Goal: Share content: Share content

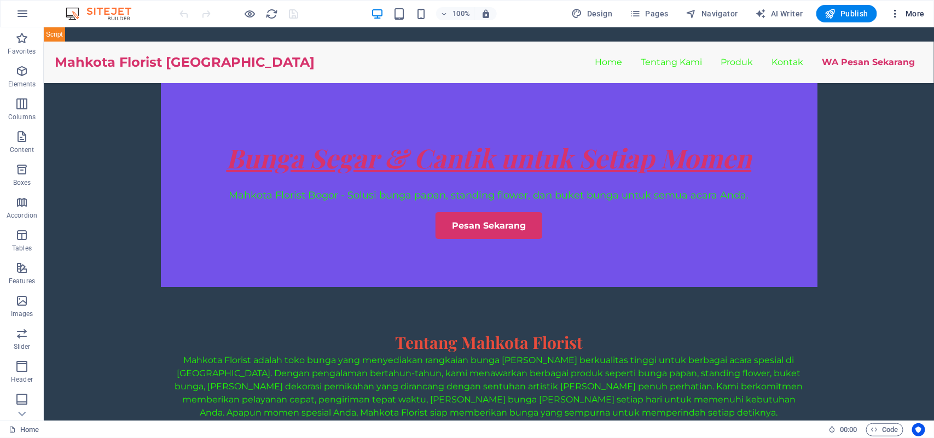
click at [906, 13] on span "More" at bounding box center [908, 13] width 34 height 11
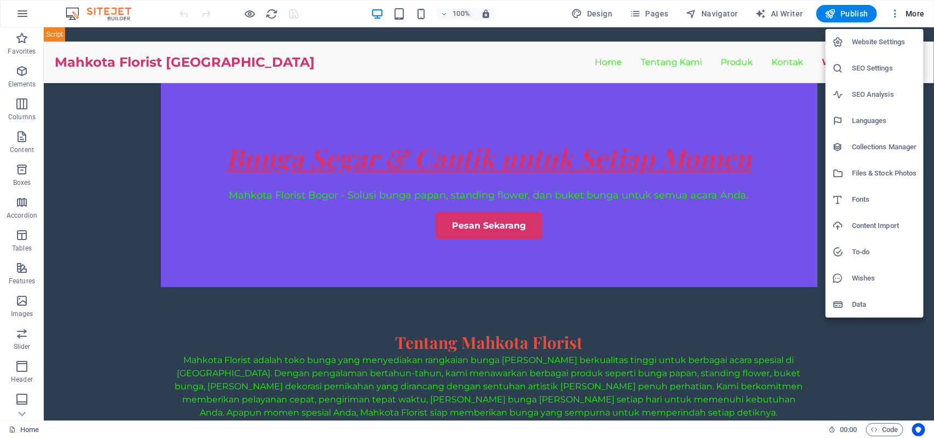
click at [890, 171] on h6 "Files & Stock Photos" at bounding box center [884, 173] width 65 height 13
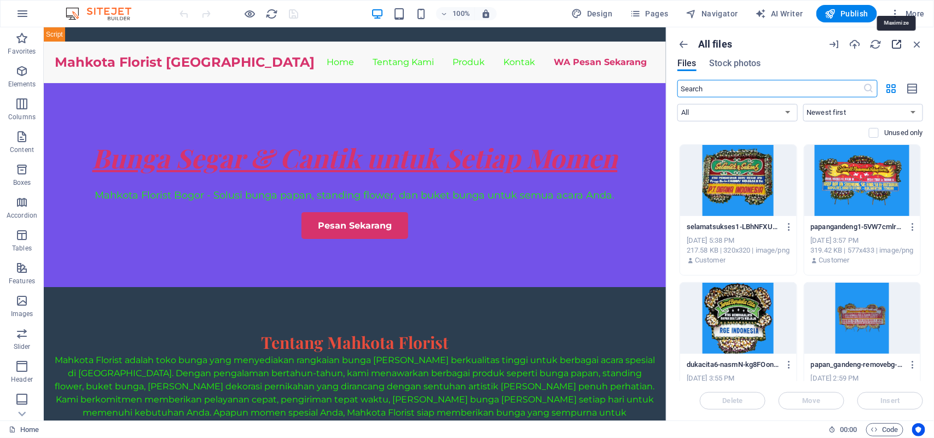
click at [898, 42] on icon "button" at bounding box center [897, 44] width 12 height 12
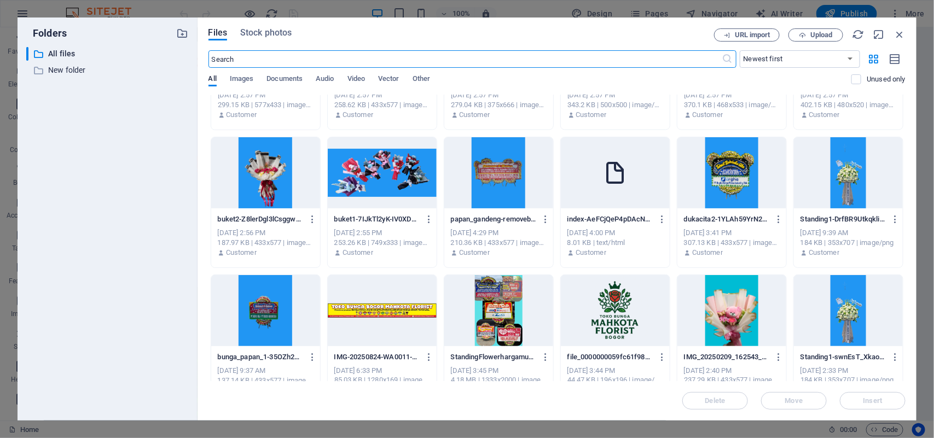
scroll to position [821, 0]
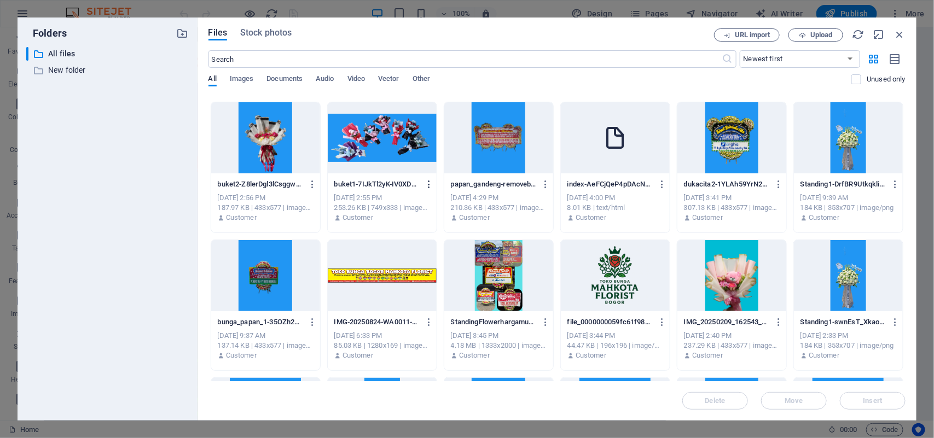
click at [427, 187] on icon "button" at bounding box center [429, 185] width 10 height 10
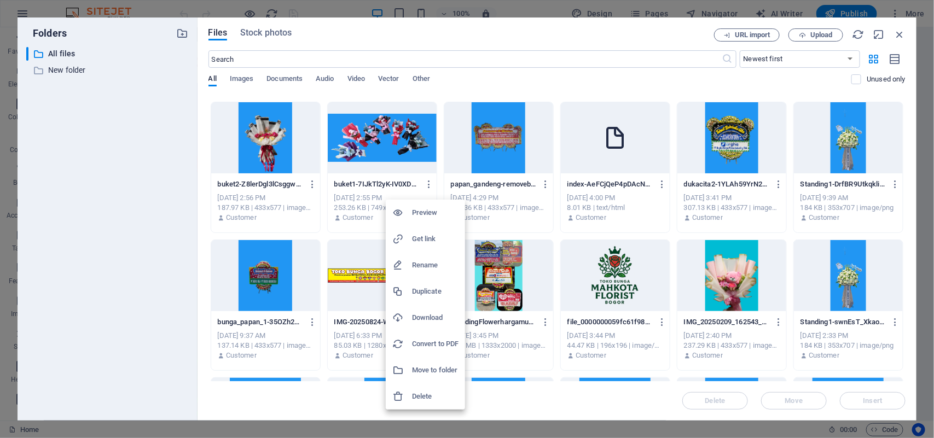
click at [424, 241] on h6 "Get link" at bounding box center [435, 239] width 47 height 13
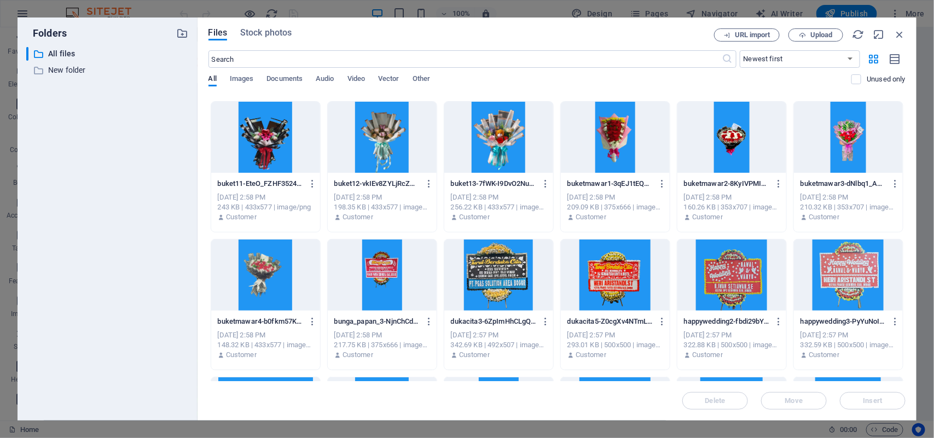
scroll to position [410, 0]
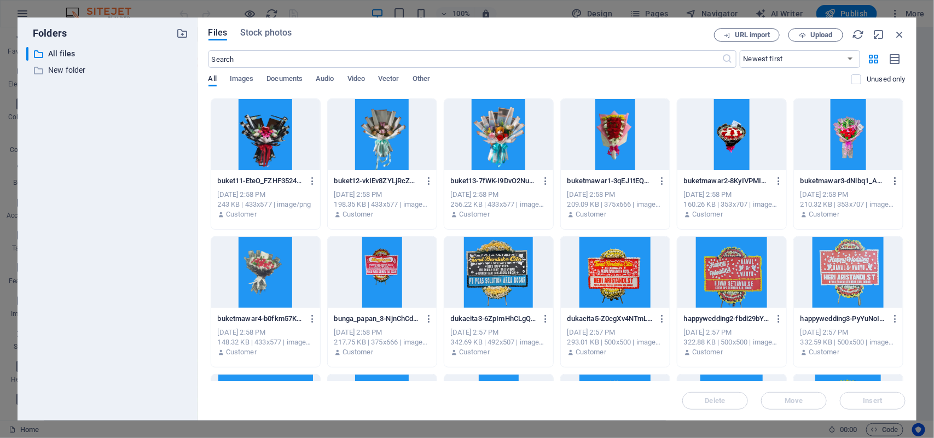
click at [892, 182] on icon "button" at bounding box center [896, 181] width 10 height 10
click at [893, 180] on icon "button" at bounding box center [896, 181] width 10 height 10
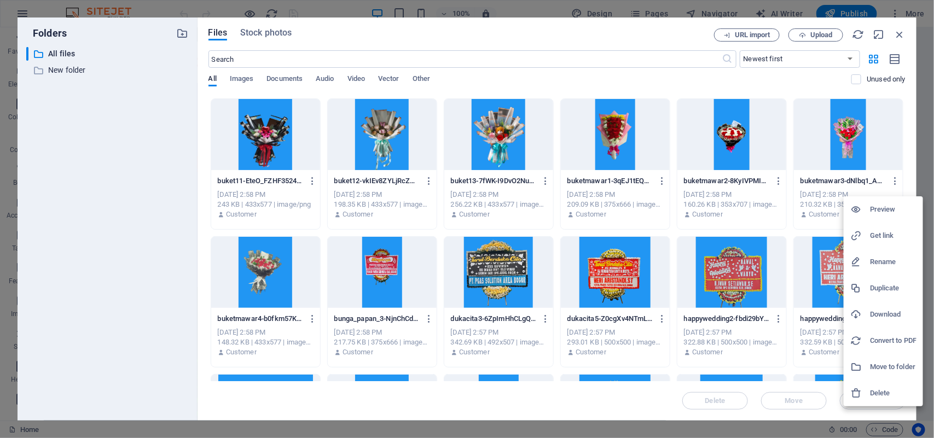
click at [882, 235] on h6 "Get link" at bounding box center [893, 235] width 47 height 13
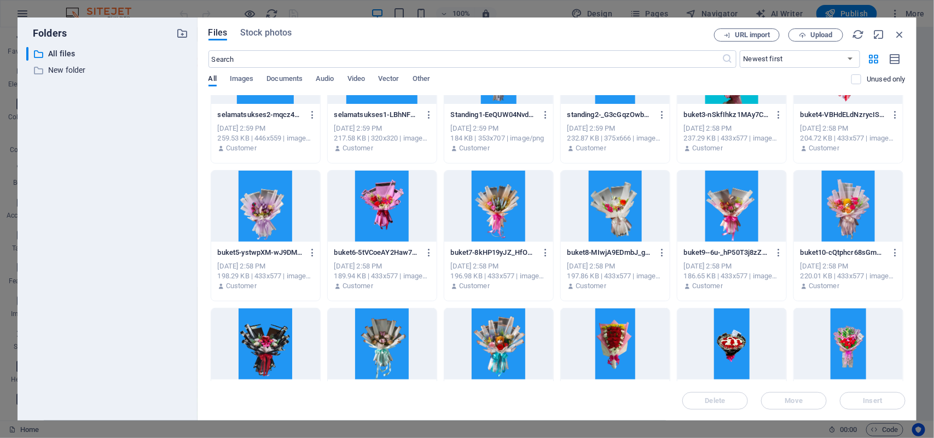
scroll to position [269, 0]
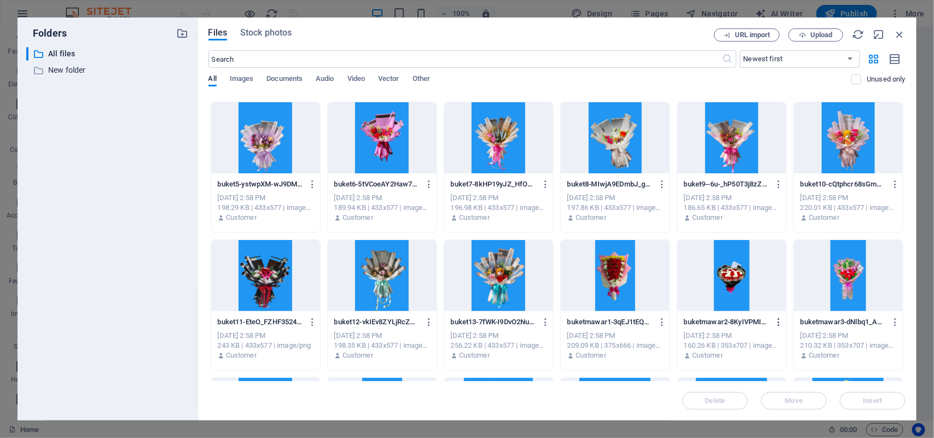
click at [778, 321] on icon "button" at bounding box center [779, 322] width 10 height 10
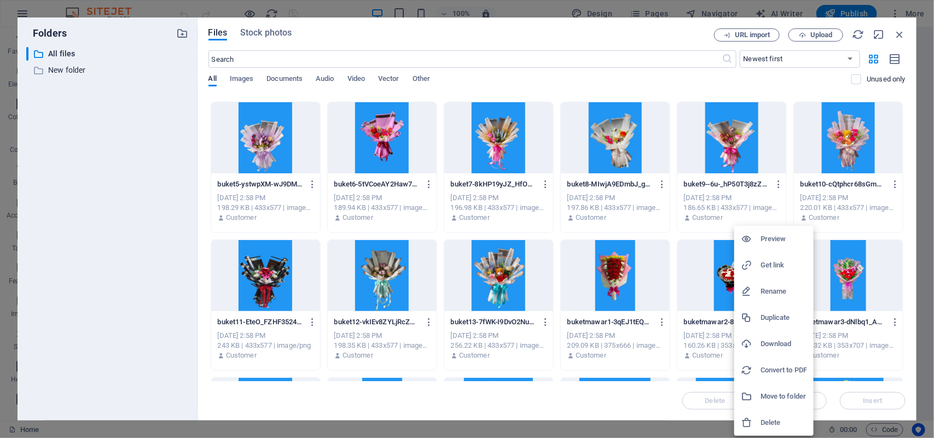
click at [770, 268] on h6 "Get link" at bounding box center [784, 265] width 47 height 13
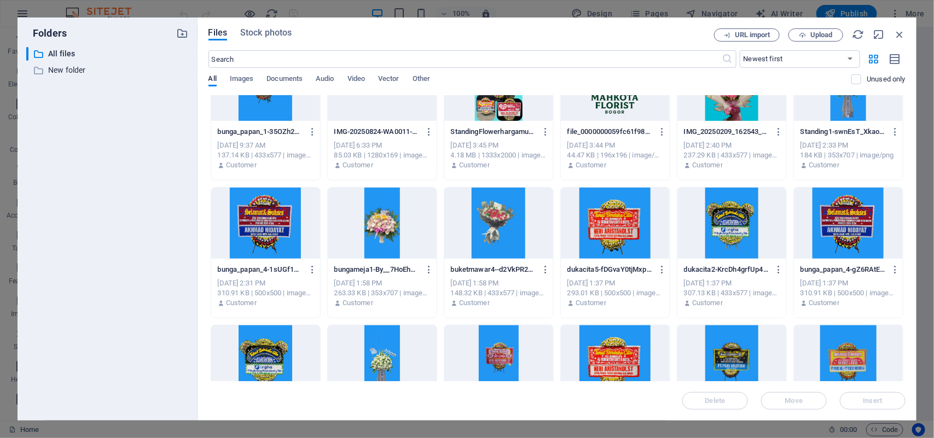
scroll to position [1022, 0]
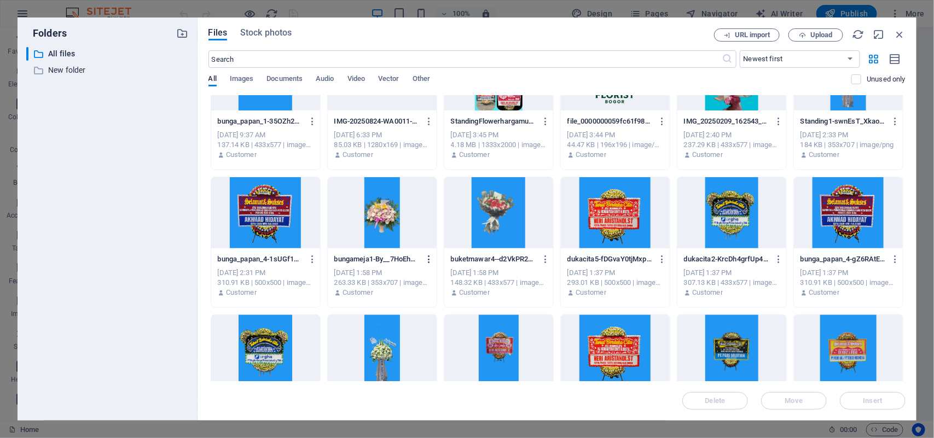
click at [427, 260] on icon "button" at bounding box center [429, 260] width 10 height 10
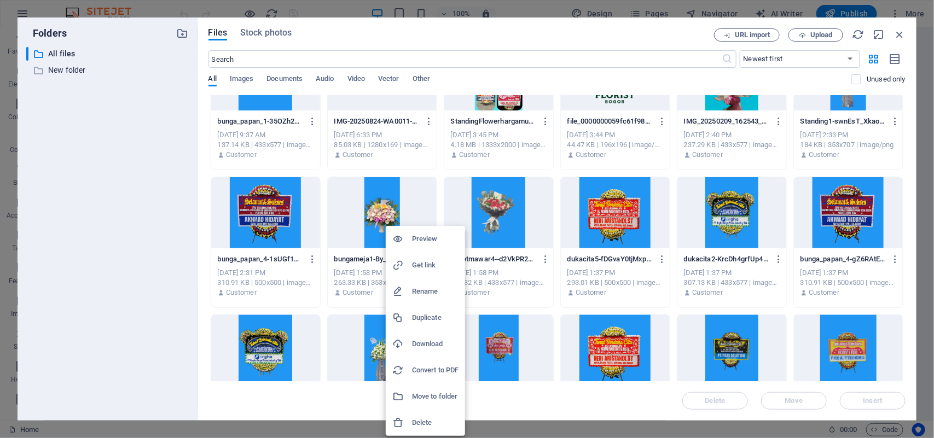
click at [427, 266] on h6 "Get link" at bounding box center [435, 265] width 47 height 13
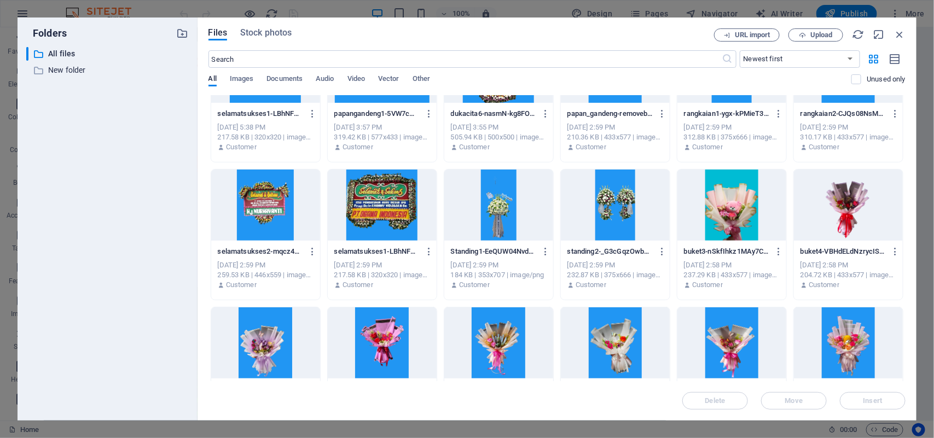
scroll to position [0, 0]
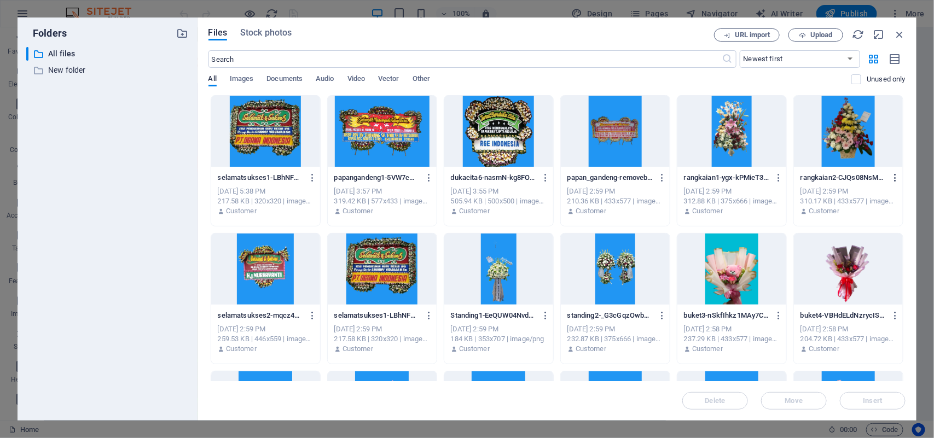
click at [895, 174] on icon "button" at bounding box center [896, 178] width 10 height 10
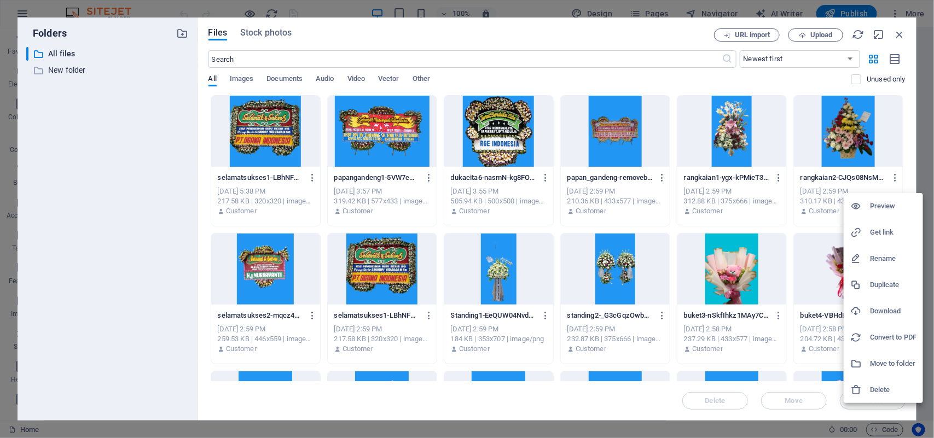
click at [893, 231] on h6 "Get link" at bounding box center [893, 232] width 47 height 13
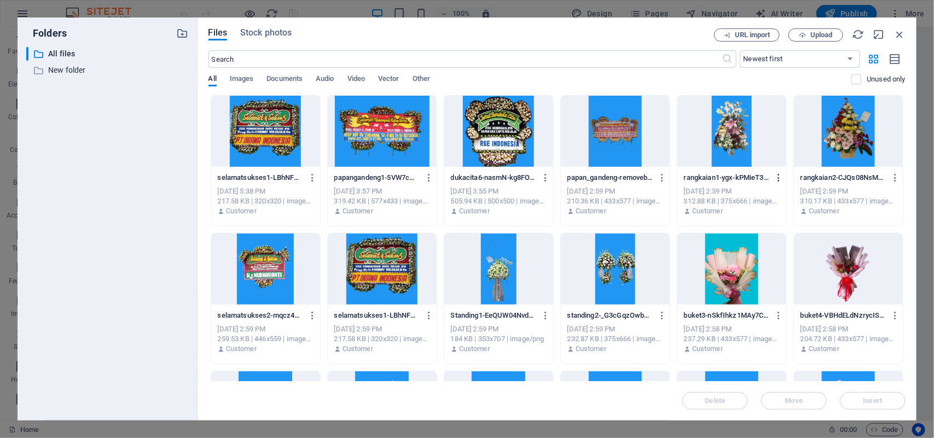
click at [777, 180] on icon "button" at bounding box center [779, 178] width 10 height 10
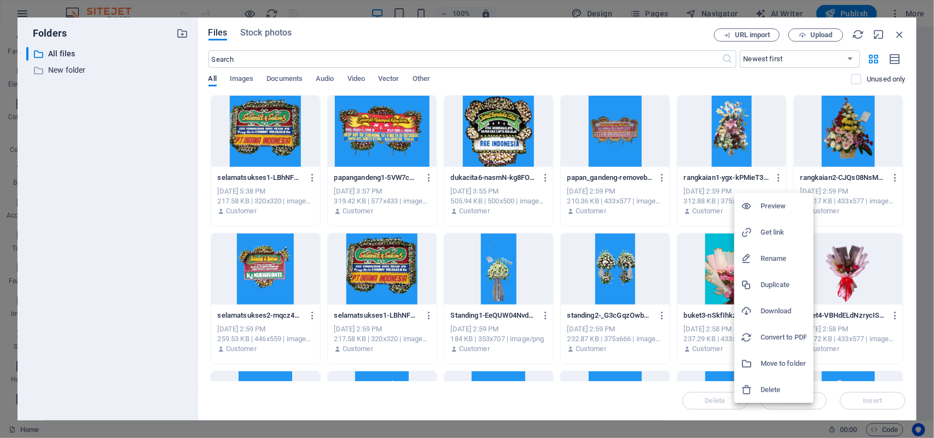
click at [755, 233] on div at bounding box center [751, 232] width 20 height 11
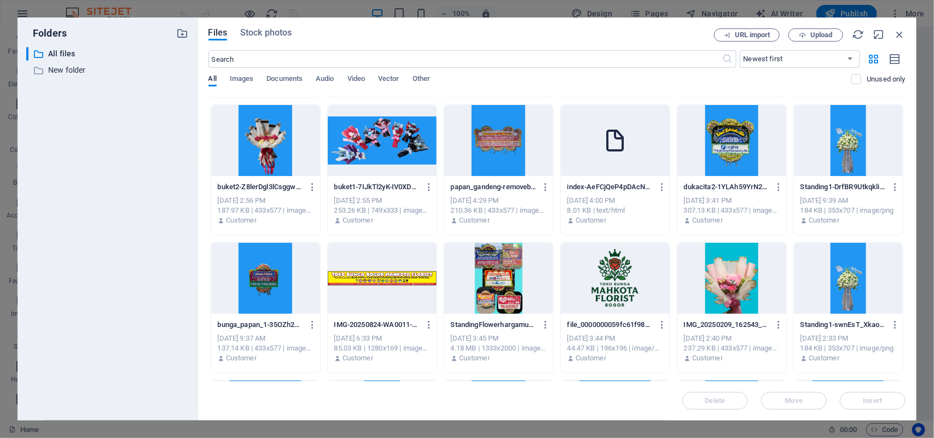
scroll to position [821, 0]
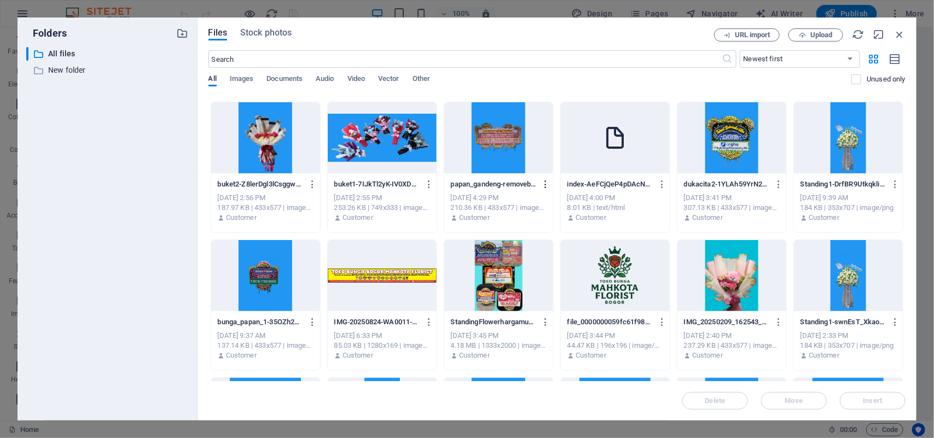
click at [545, 186] on icon "button" at bounding box center [546, 185] width 10 height 10
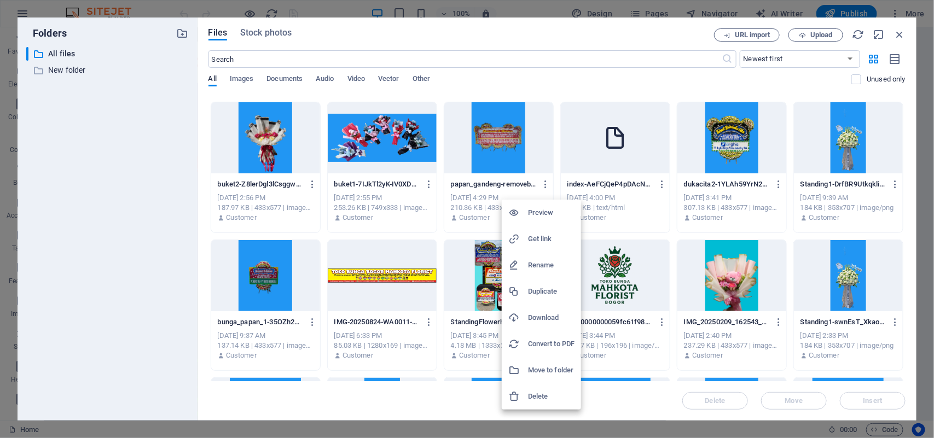
click at [553, 239] on h6 "Get link" at bounding box center [551, 239] width 47 height 13
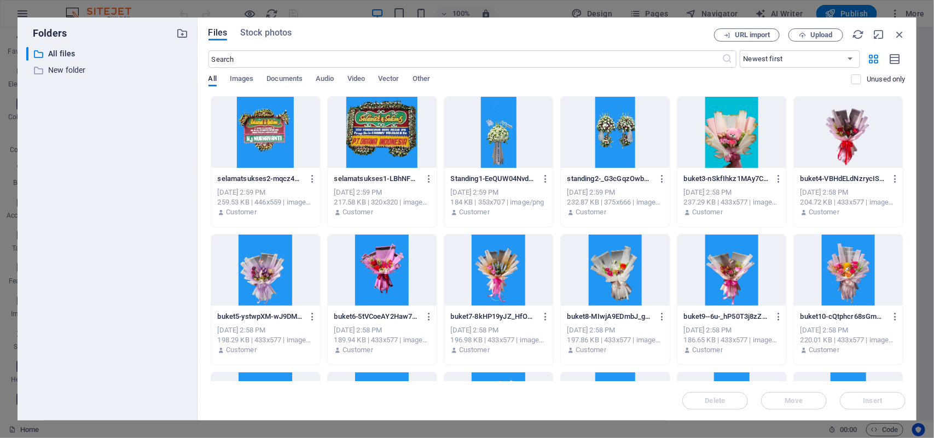
scroll to position [0, 0]
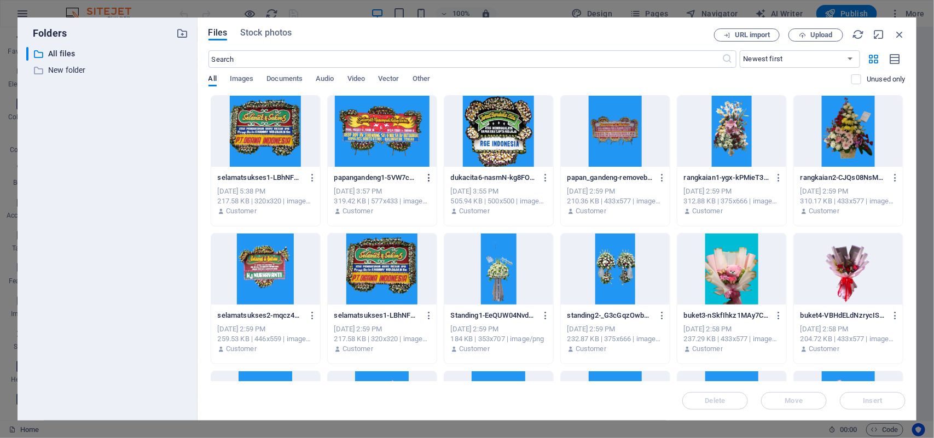
click at [427, 177] on icon "button" at bounding box center [429, 178] width 10 height 10
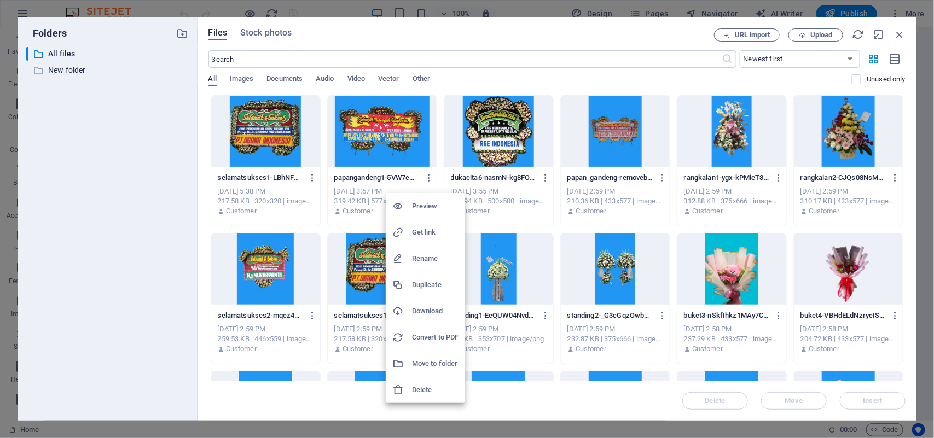
click at [433, 234] on h6 "Get link" at bounding box center [435, 232] width 47 height 13
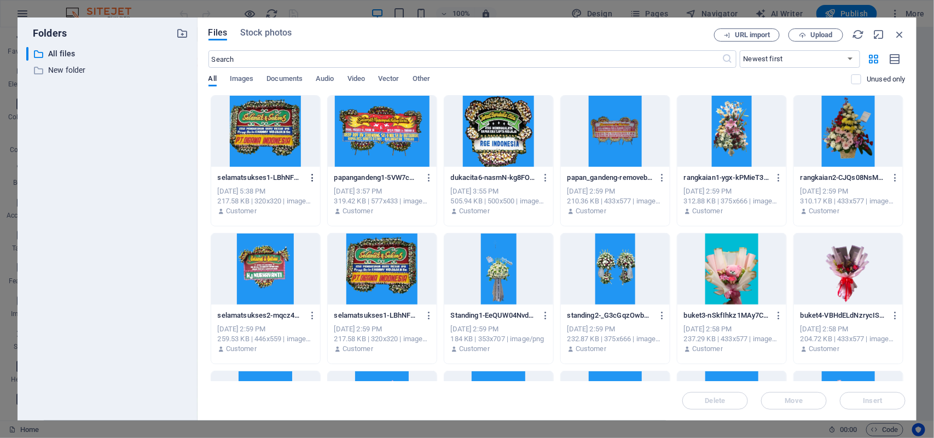
click at [310, 178] on icon "button" at bounding box center [313, 178] width 10 height 10
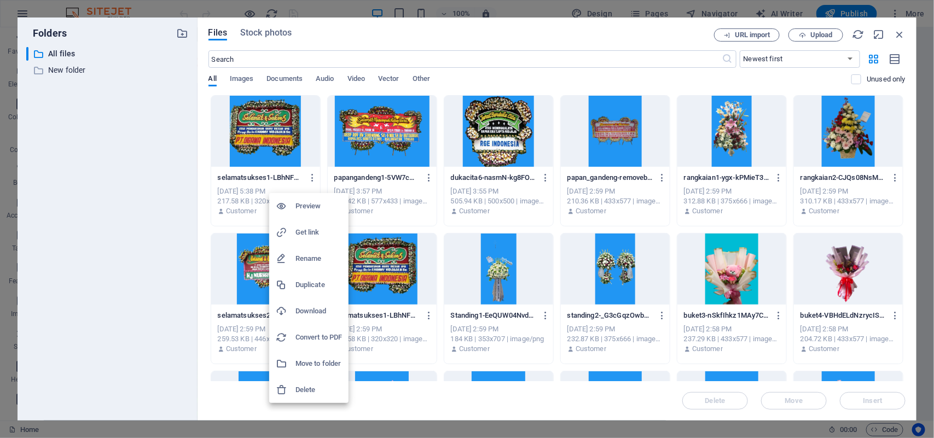
click at [313, 234] on h6 "Get link" at bounding box center [319, 232] width 47 height 13
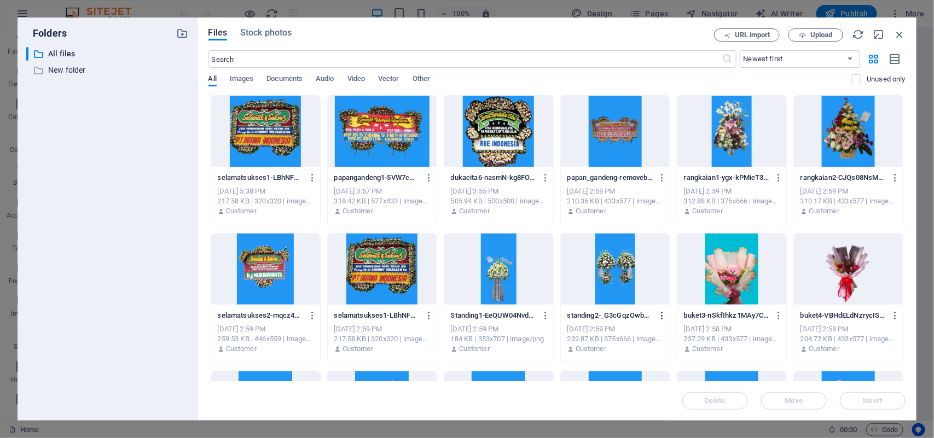
click at [660, 316] on icon "button" at bounding box center [662, 316] width 10 height 10
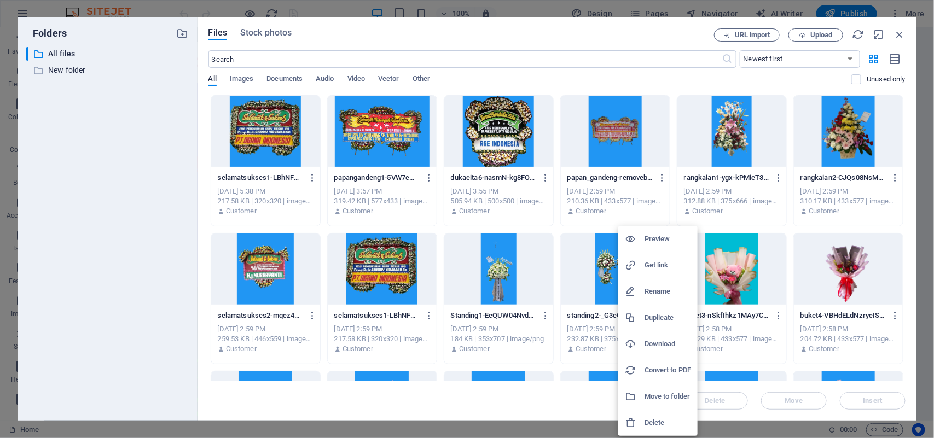
click at [546, 177] on div at bounding box center [467, 219] width 934 height 438
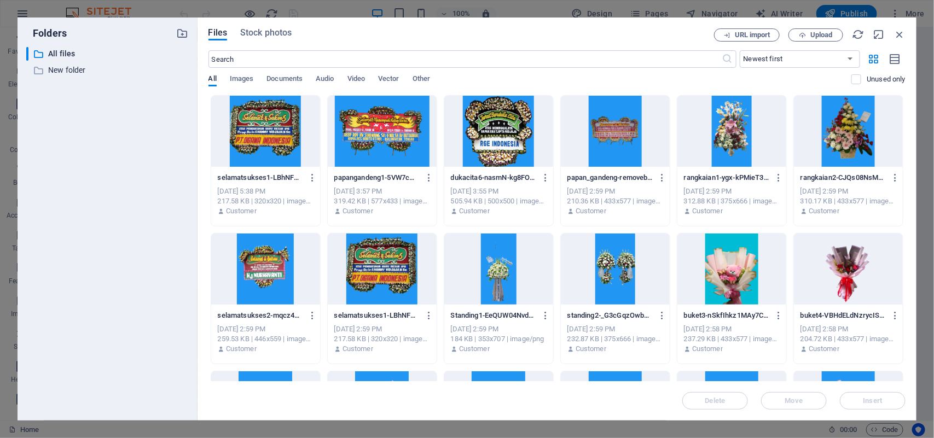
click at [546, 177] on icon "button" at bounding box center [546, 178] width 10 height 10
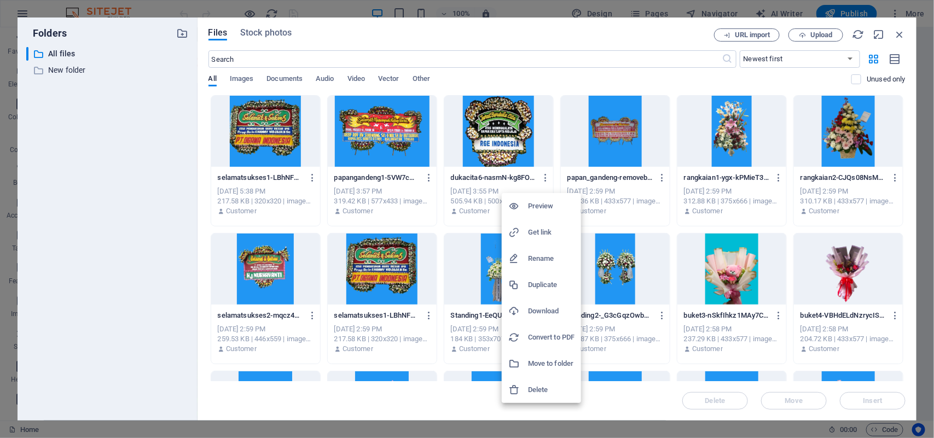
click at [547, 232] on h6 "Get link" at bounding box center [551, 232] width 47 height 13
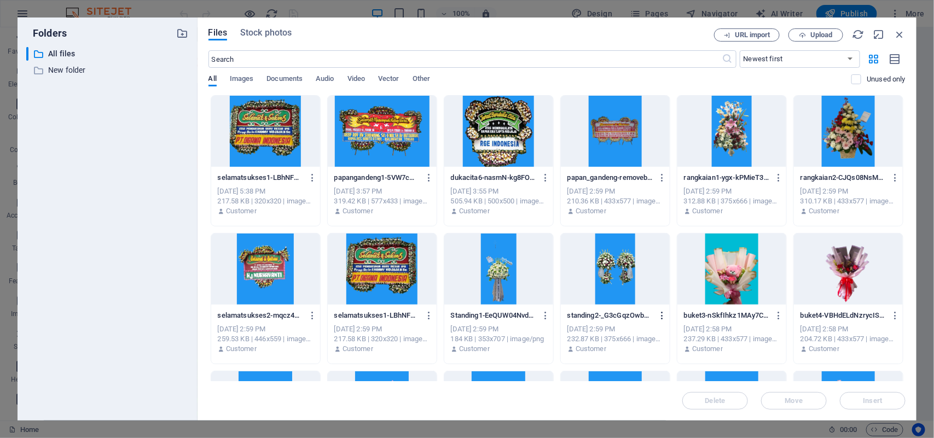
click at [658, 316] on icon "button" at bounding box center [662, 316] width 10 height 10
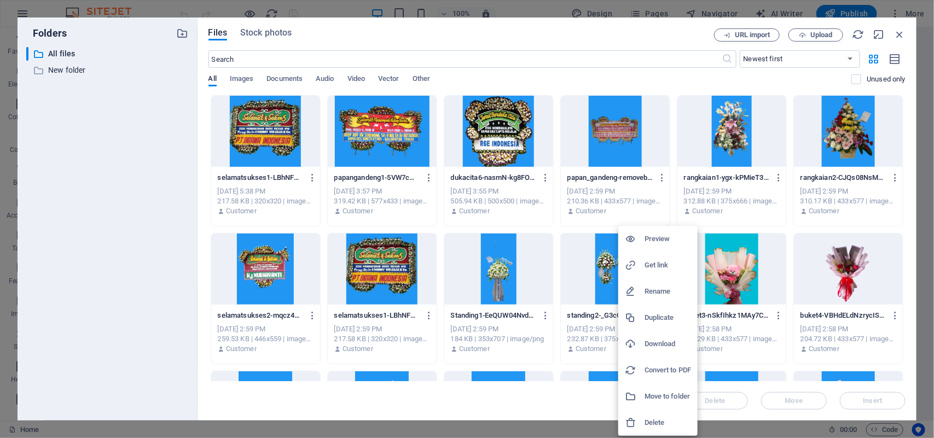
click at [663, 267] on h6 "Get link" at bounding box center [668, 265] width 47 height 13
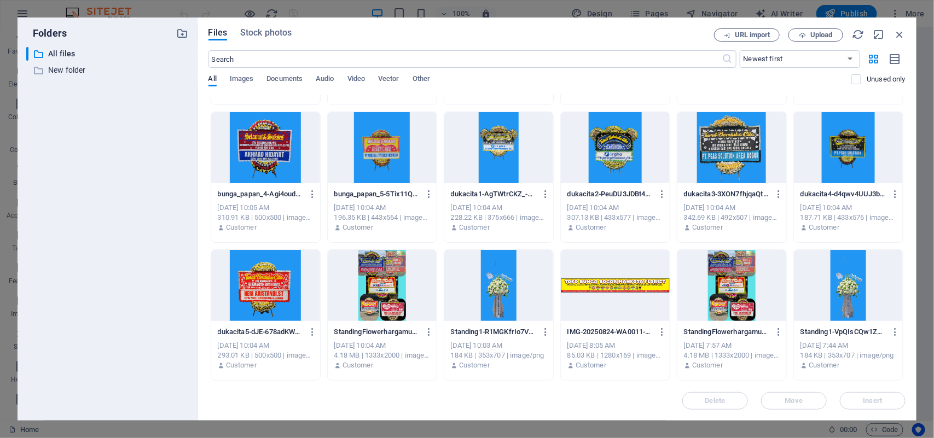
scroll to position [1569, 0]
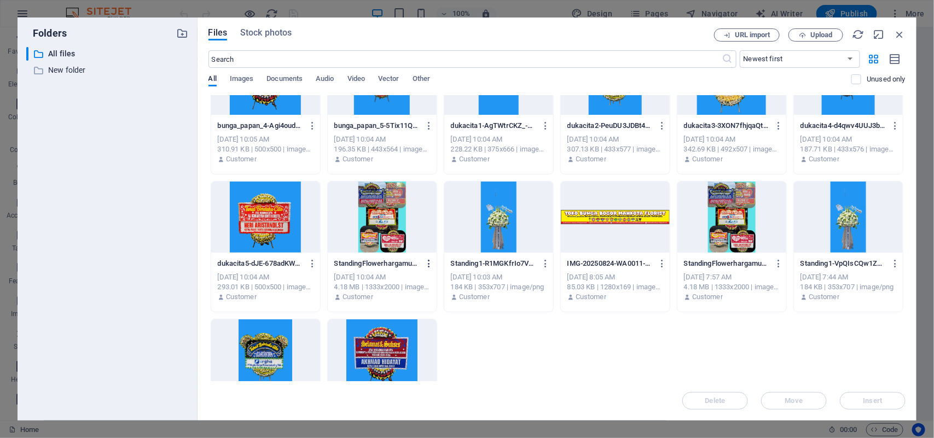
click at [427, 264] on icon "button" at bounding box center [429, 264] width 10 height 10
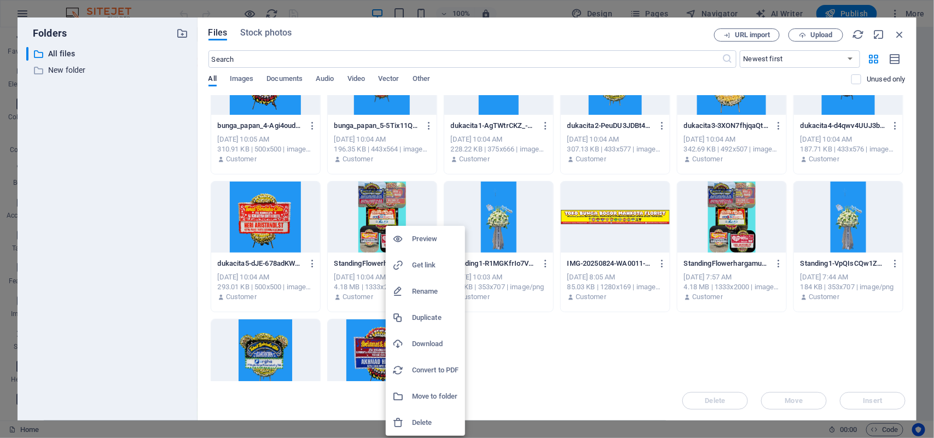
click at [427, 264] on h6 "Get link" at bounding box center [435, 265] width 47 height 13
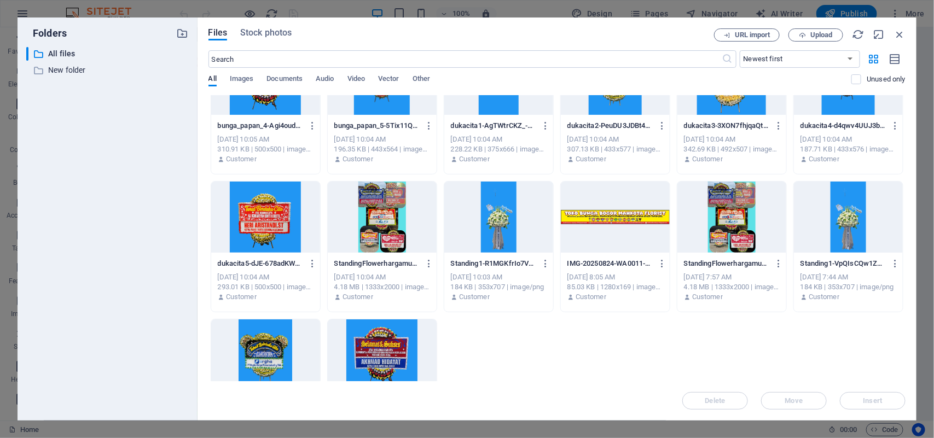
scroll to position [1638, 0]
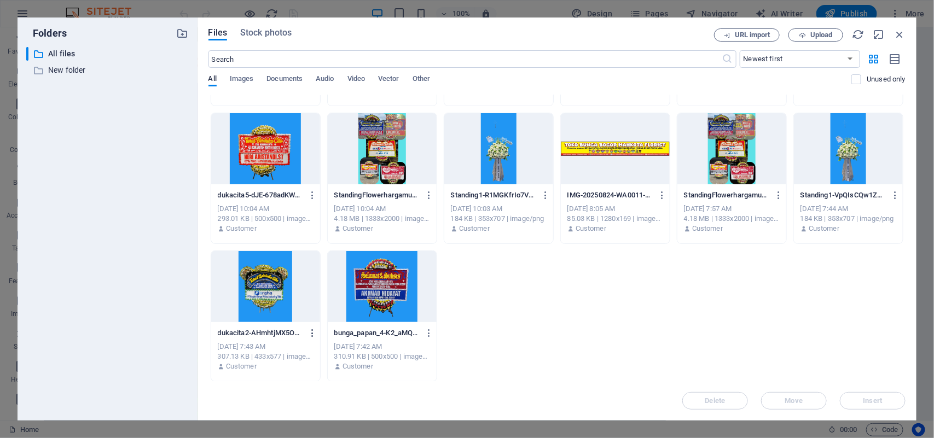
click at [310, 333] on icon "button" at bounding box center [313, 333] width 10 height 10
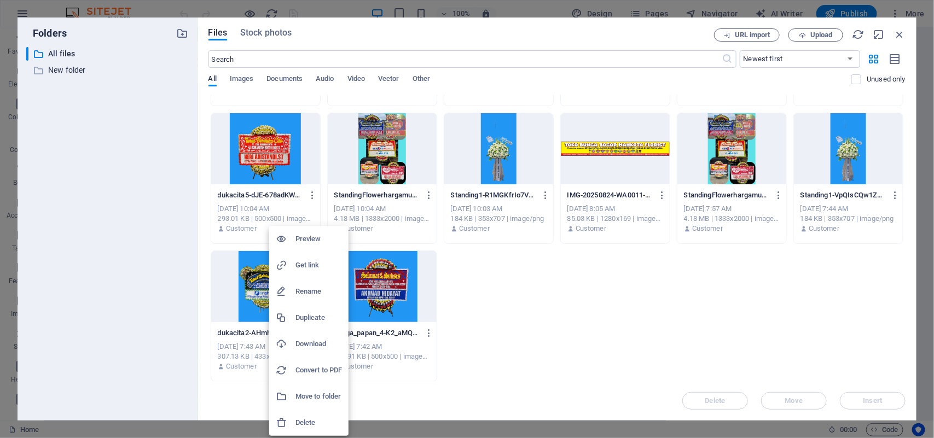
click at [304, 263] on h6 "Get link" at bounding box center [319, 265] width 47 height 13
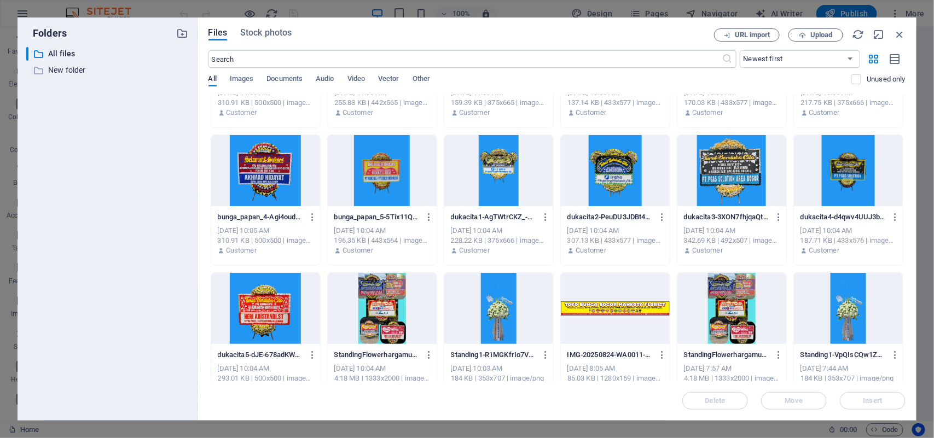
scroll to position [1432, 0]
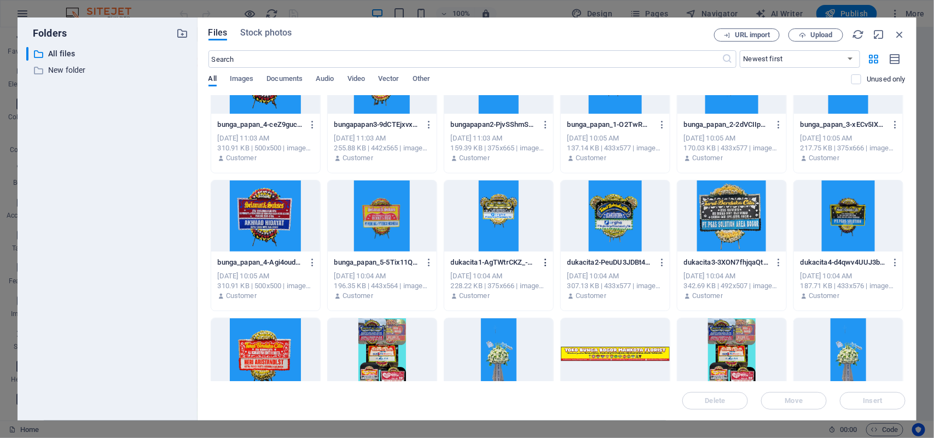
click at [545, 262] on icon "button" at bounding box center [546, 263] width 10 height 10
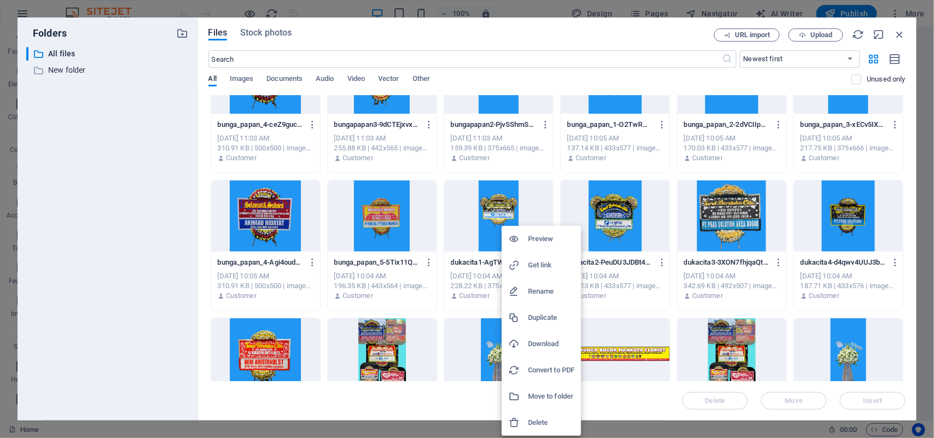
click at [545, 262] on h6 "Get link" at bounding box center [551, 265] width 47 height 13
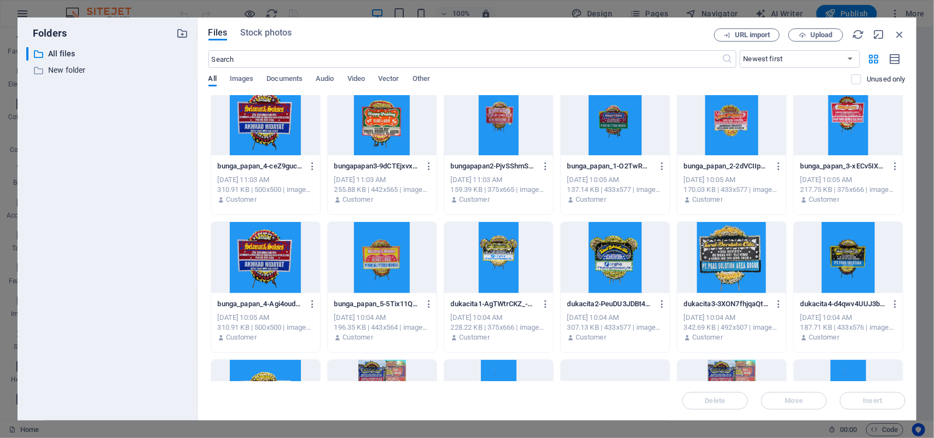
scroll to position [1296, 0]
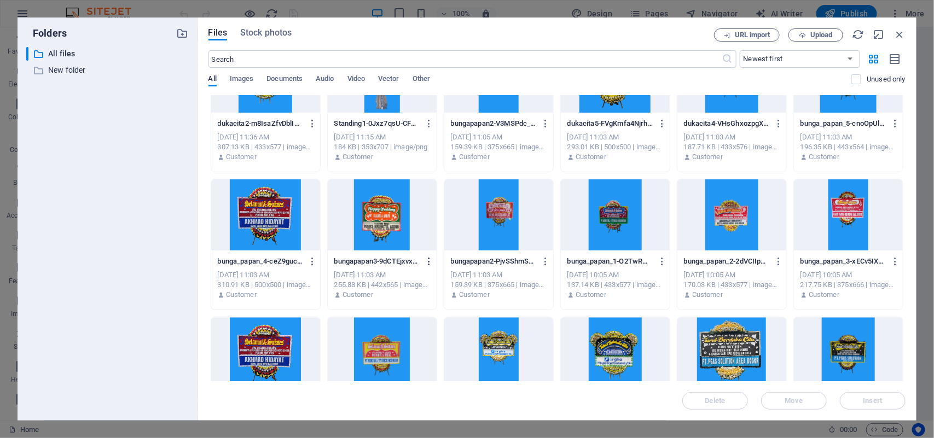
click at [428, 262] on icon "button" at bounding box center [429, 262] width 10 height 10
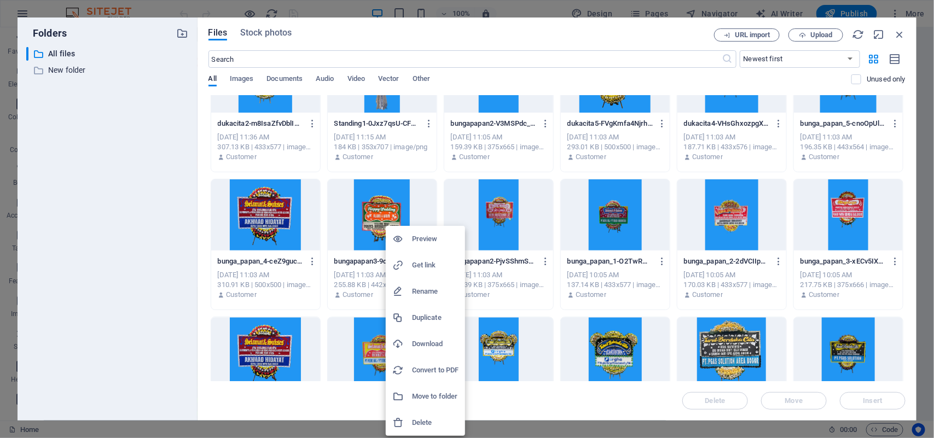
click at [430, 267] on h6 "Get link" at bounding box center [435, 265] width 47 height 13
